Goal: Check status: Check status

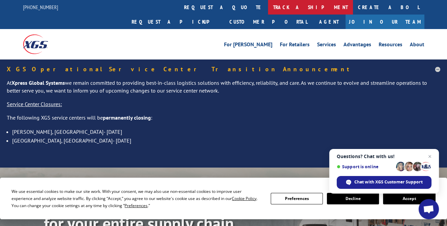
click at [268, 8] on link "track a shipment" at bounding box center [310, 7] width 85 height 15
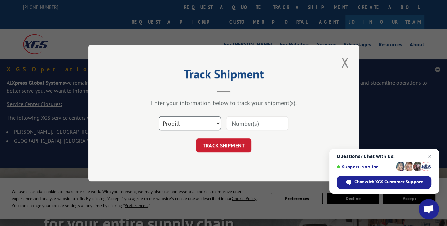
click at [217, 122] on select "Select category... Probill BOL PO" at bounding box center [190, 123] width 62 height 14
select select "po"
click at [159, 116] on select "Select category... Probill BOL PO" at bounding box center [190, 123] width 62 height 14
click at [255, 122] on input at bounding box center [257, 123] width 62 height 14
type input "013714"
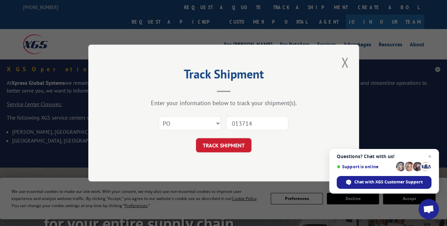
click button "TRACK SHIPMENT" at bounding box center [223, 145] width 55 height 14
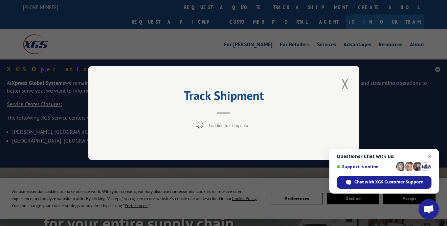
click at [430, 157] on span "Open chat" at bounding box center [430, 157] width 8 height 8
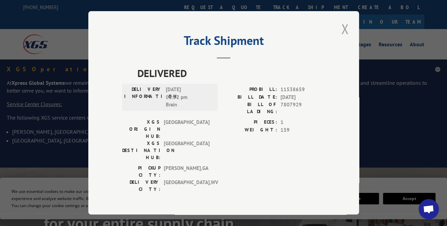
click at [344, 27] on button "Close modal" at bounding box center [345, 29] width 12 height 19
